Goal: Task Accomplishment & Management: Use online tool/utility

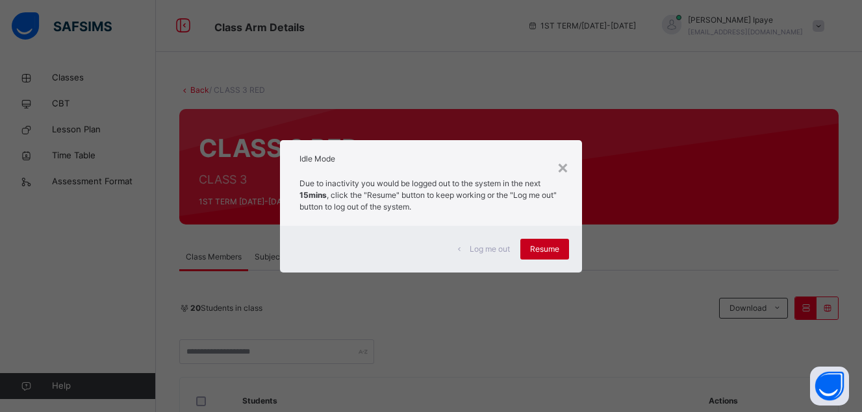
click at [544, 242] on div "Resume" at bounding box center [544, 249] width 49 height 21
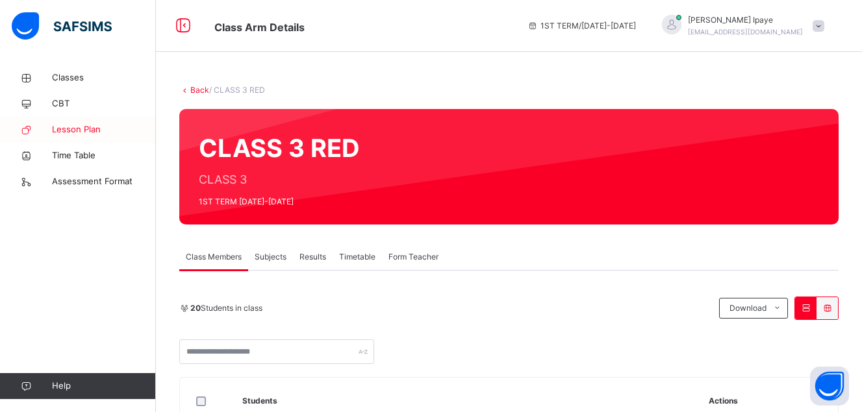
click at [84, 127] on span "Lesson Plan" at bounding box center [104, 129] width 104 height 13
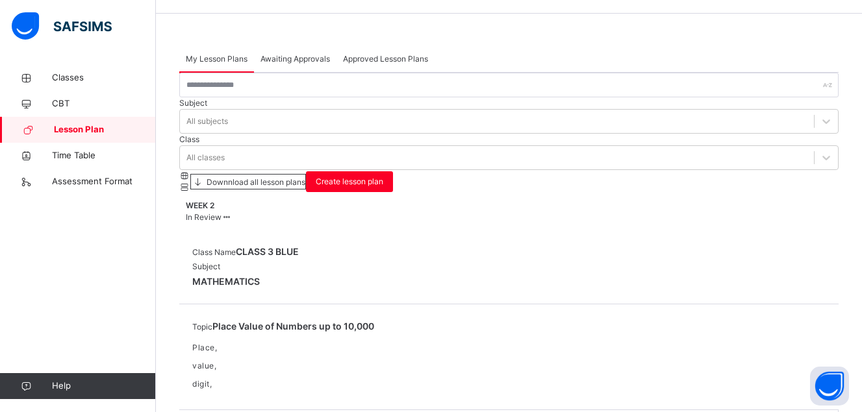
scroll to position [34, 0]
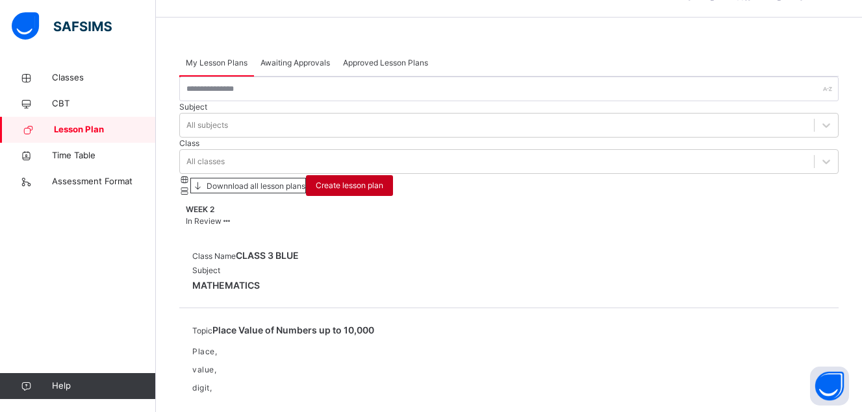
click at [383, 180] on span "Create lesson plan" at bounding box center [350, 186] width 68 height 12
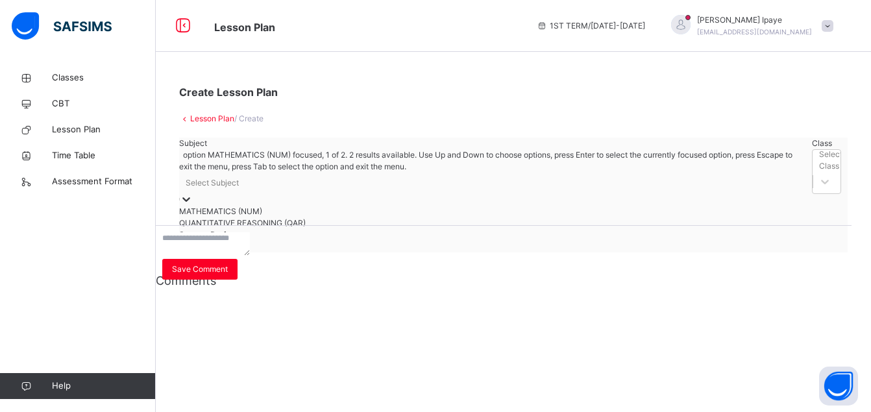
click at [193, 193] on icon at bounding box center [186, 199] width 13 height 13
click at [272, 210] on div "MATHEMATICS (NUM)" at bounding box center [492, 212] width 627 height 12
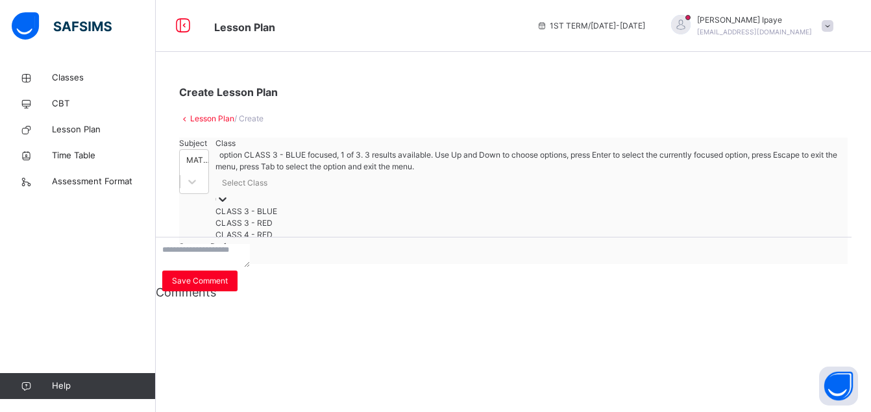
click at [267, 186] on div "Select Class" at bounding box center [244, 183] width 45 height 12
click at [386, 211] on div "CLASS 3 - BLUE" at bounding box center [529, 212] width 626 height 12
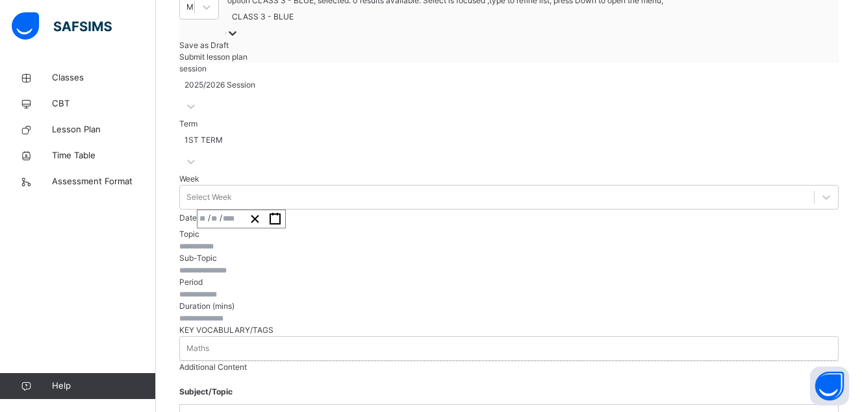
scroll to position [172, 0]
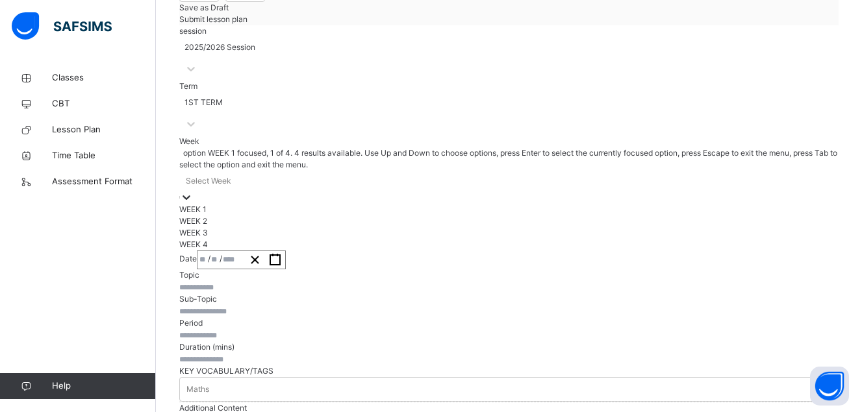
click at [193, 191] on div at bounding box center [186, 197] width 13 height 13
click at [264, 239] on div "WEEK 3" at bounding box center [508, 233] width 659 height 12
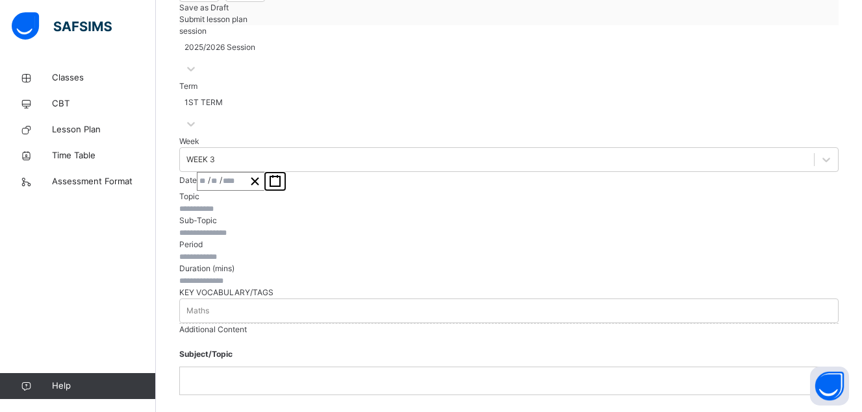
click at [280, 184] on rect "button" at bounding box center [275, 182] width 10 height 10
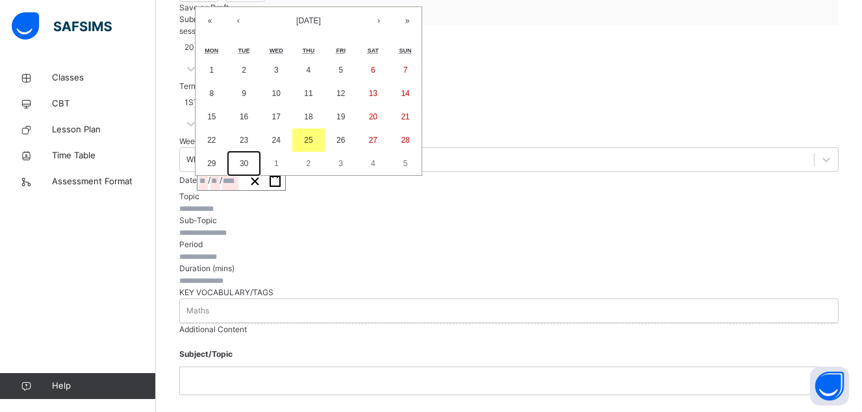
click at [248, 168] on abbr "30" at bounding box center [244, 163] width 8 height 9
type input "**********"
type input "*"
type input "**"
type input "****"
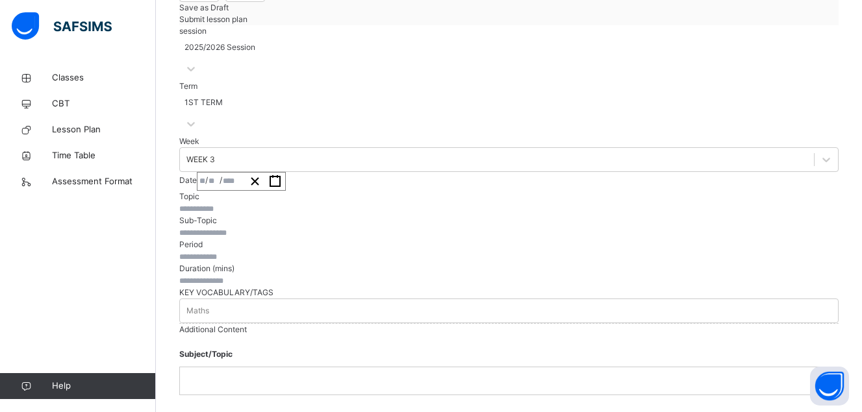
click at [257, 215] on input "text" at bounding box center [218, 209] width 78 height 12
